Goal: Information Seeking & Learning: Learn about a topic

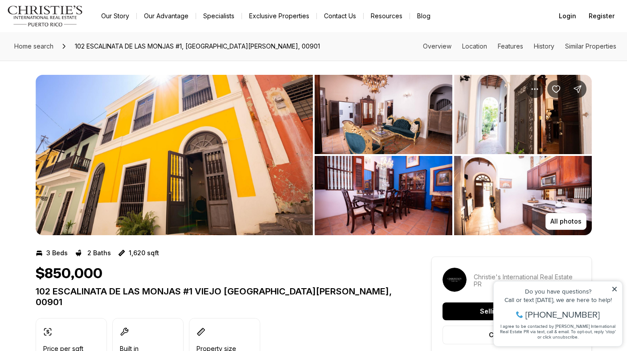
click at [375, 122] on img "View image gallery" at bounding box center [383, 114] width 138 height 79
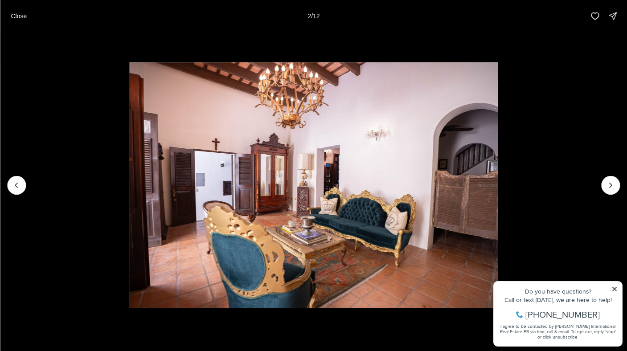
click at [613, 288] on li "2 of 12" at bounding box center [313, 185] width 627 height 306
click at [615, 288] on li "2 of 12" at bounding box center [313, 185] width 627 height 306
click at [614, 288] on li "2 of 12" at bounding box center [313, 185] width 627 height 306
click at [606, 185] on icon "Next slide" at bounding box center [610, 185] width 9 height 9
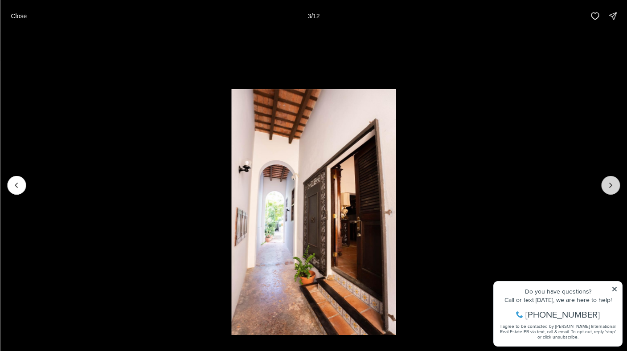
click at [607, 186] on icon "Next slide" at bounding box center [610, 185] width 9 height 9
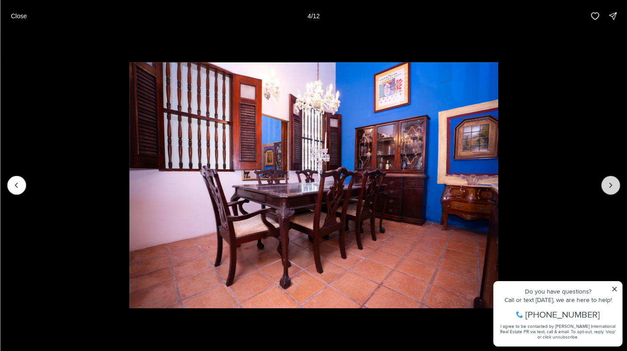
click at [607, 186] on icon "Next slide" at bounding box center [610, 185] width 9 height 9
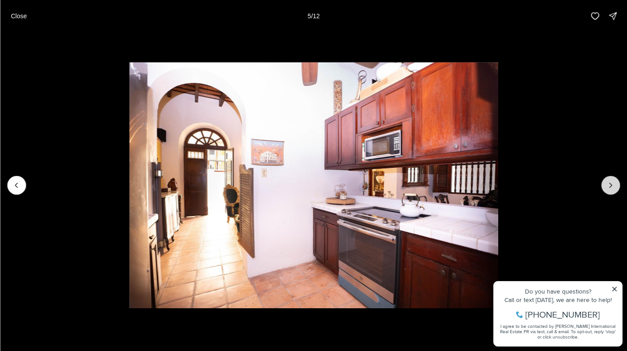
click at [607, 186] on icon "Next slide" at bounding box center [610, 185] width 9 height 9
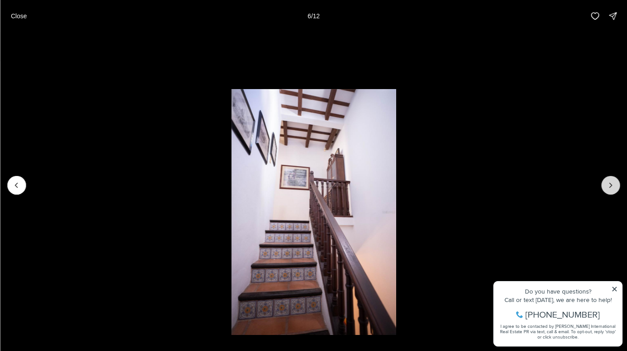
click at [608, 187] on icon "Next slide" at bounding box center [610, 185] width 9 height 9
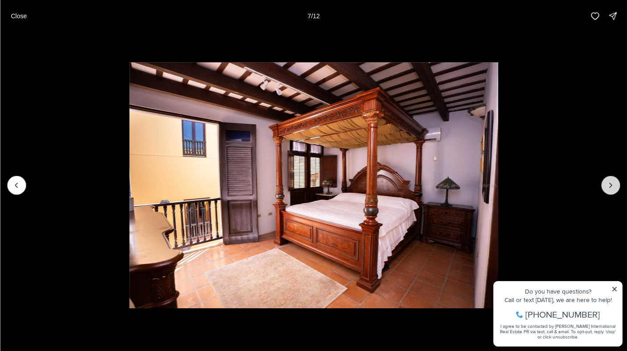
click at [608, 187] on icon "Next slide" at bounding box center [610, 185] width 9 height 9
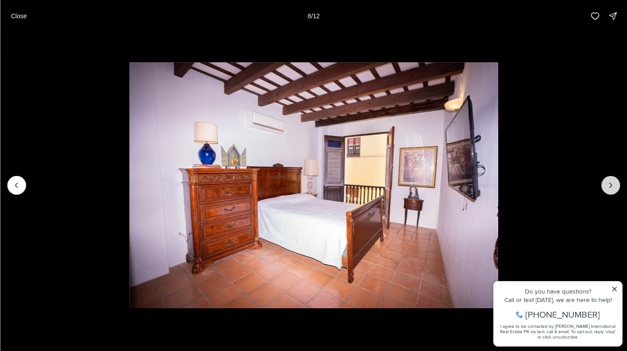
click at [608, 188] on icon "Next slide" at bounding box center [610, 185] width 9 height 9
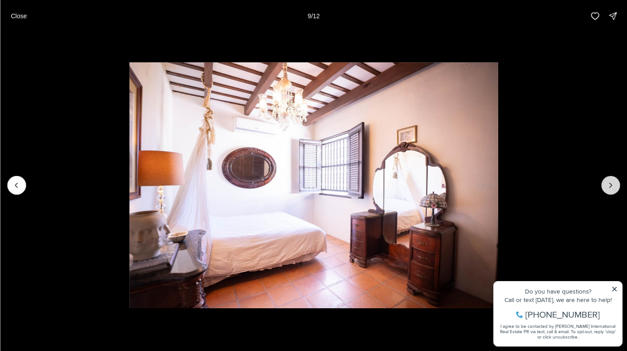
click at [609, 188] on icon "Next slide" at bounding box center [610, 185] width 9 height 9
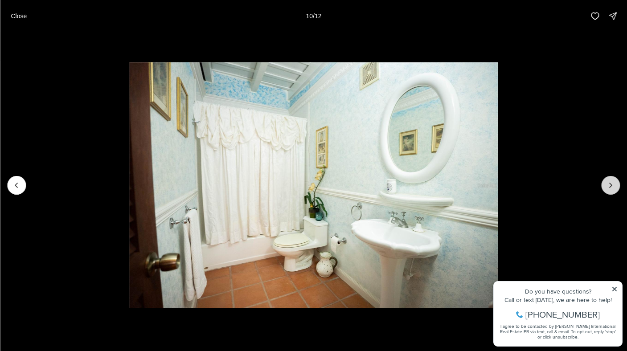
click at [609, 188] on icon "Next slide" at bounding box center [610, 185] width 9 height 9
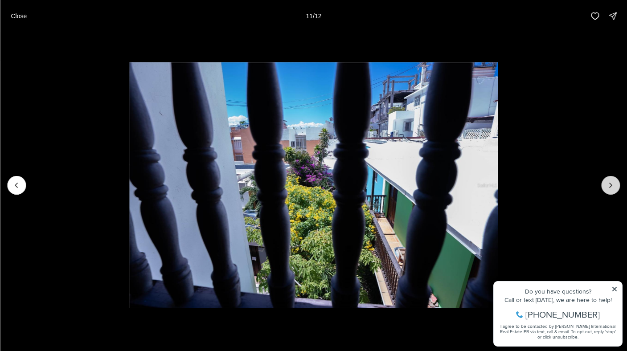
click at [609, 188] on icon "Next slide" at bounding box center [610, 185] width 9 height 9
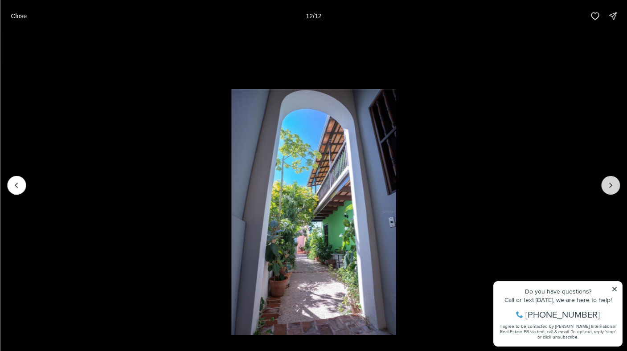
click at [609, 188] on div at bounding box center [610, 185] width 19 height 19
click at [608, 182] on div at bounding box center [610, 185] width 19 height 19
click at [16, 19] on p "Close" at bounding box center [19, 15] width 16 height 7
